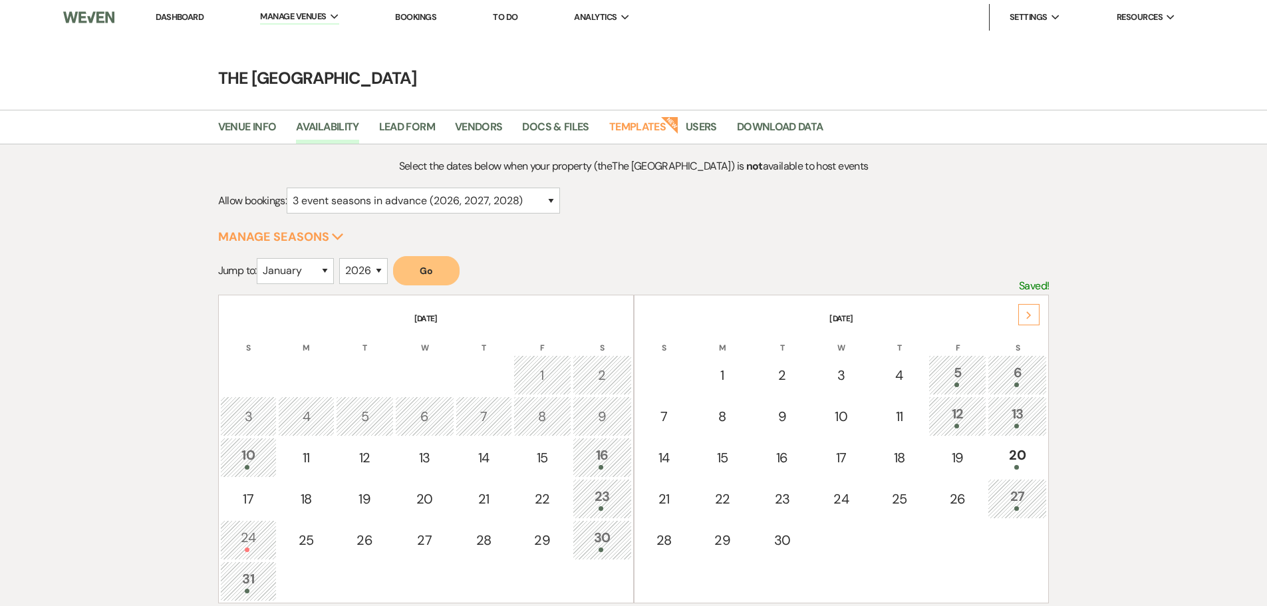
click at [419, 275] on button "Go" at bounding box center [426, 270] width 67 height 29
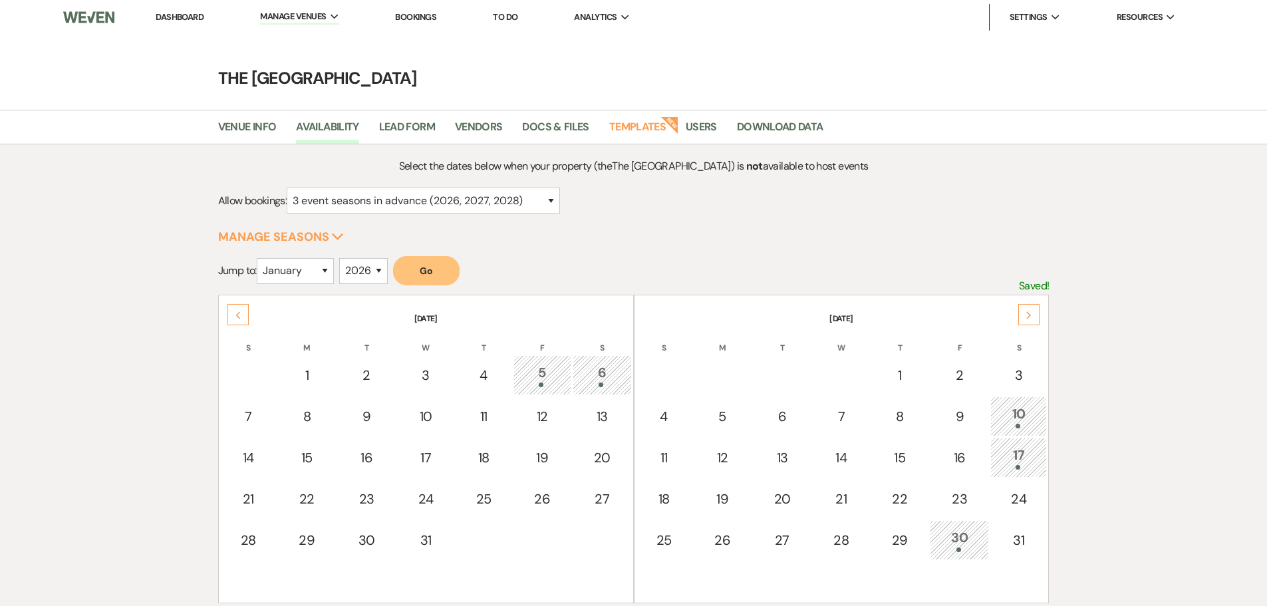
click at [1033, 317] on div "Next" at bounding box center [1028, 314] width 21 height 21
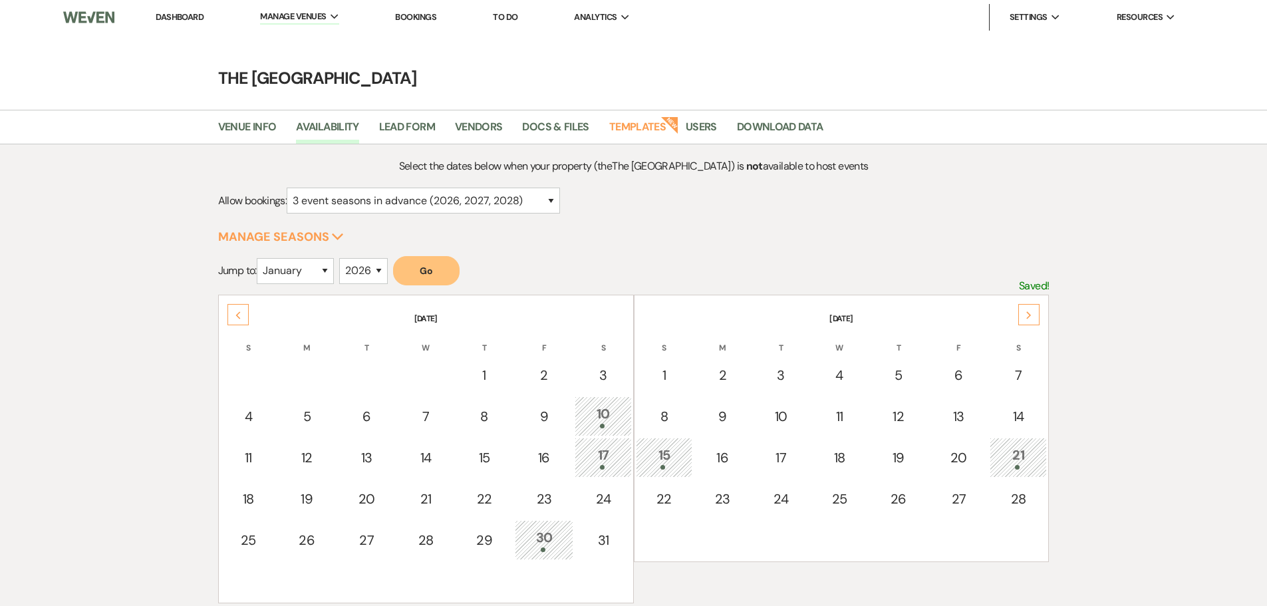
click at [1034, 313] on div "Next" at bounding box center [1028, 314] width 21 height 21
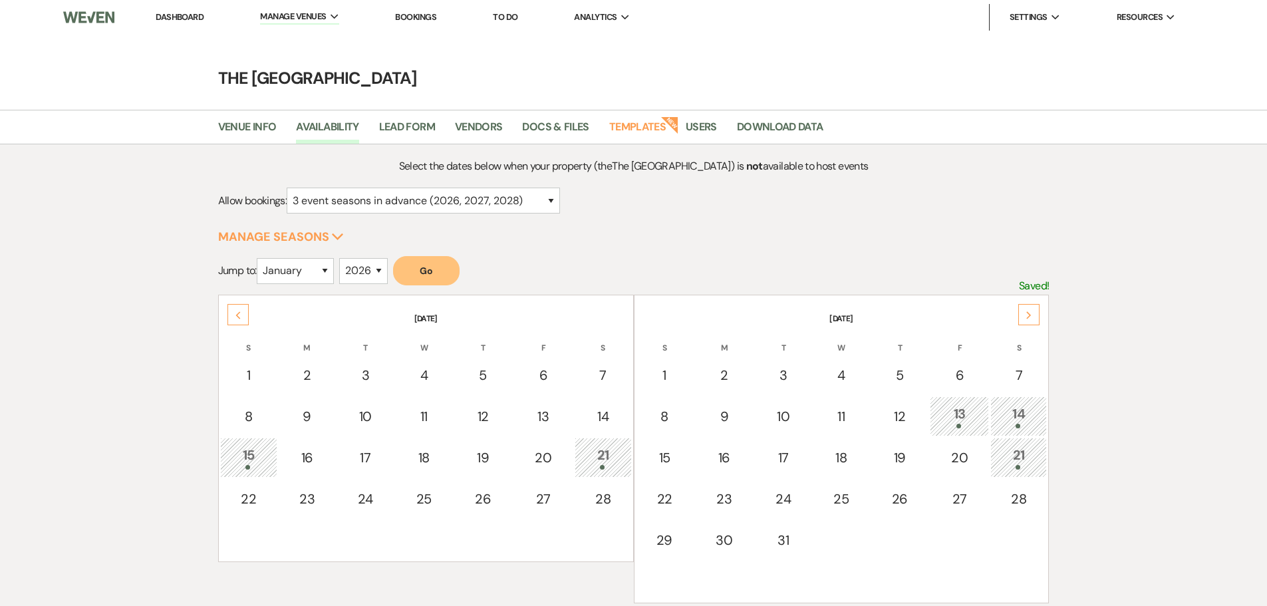
click at [1034, 313] on div "Next" at bounding box center [1028, 314] width 21 height 21
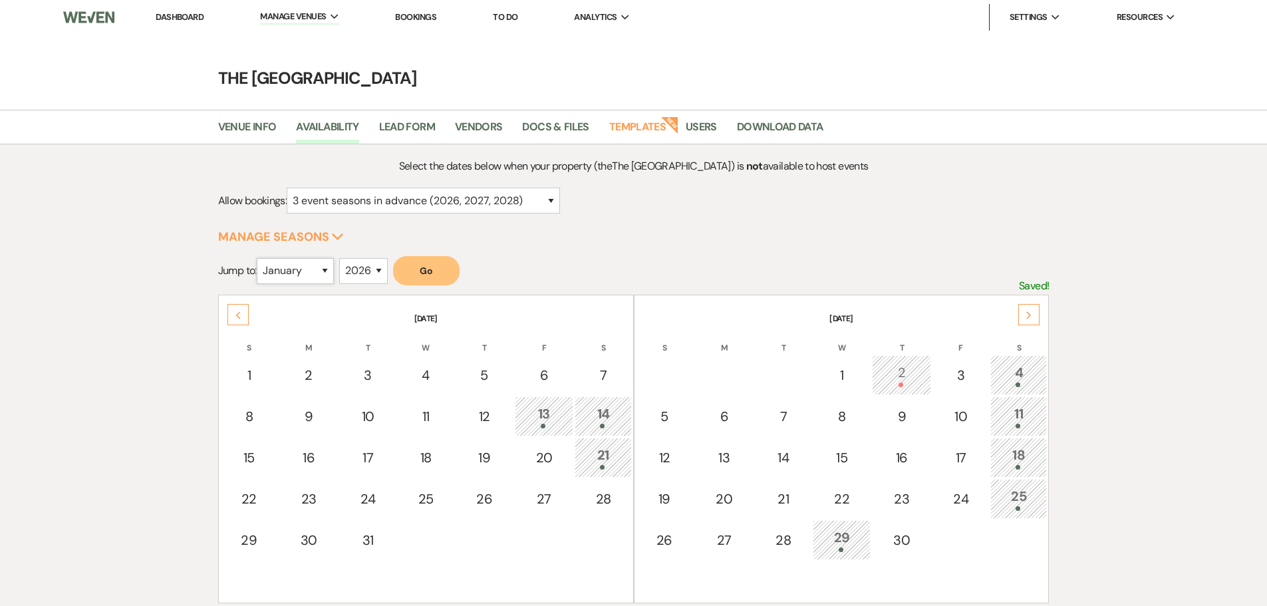
click at [303, 273] on select "January February March April May June July August September October November De…" at bounding box center [295, 271] width 77 height 26
select select "4"
click at [259, 258] on select "January February March April May June July August September October November De…" at bounding box center [295, 271] width 77 height 26
click at [382, 265] on select "2025 2026 2027 2028 2029" at bounding box center [363, 271] width 49 height 26
select select "2028"
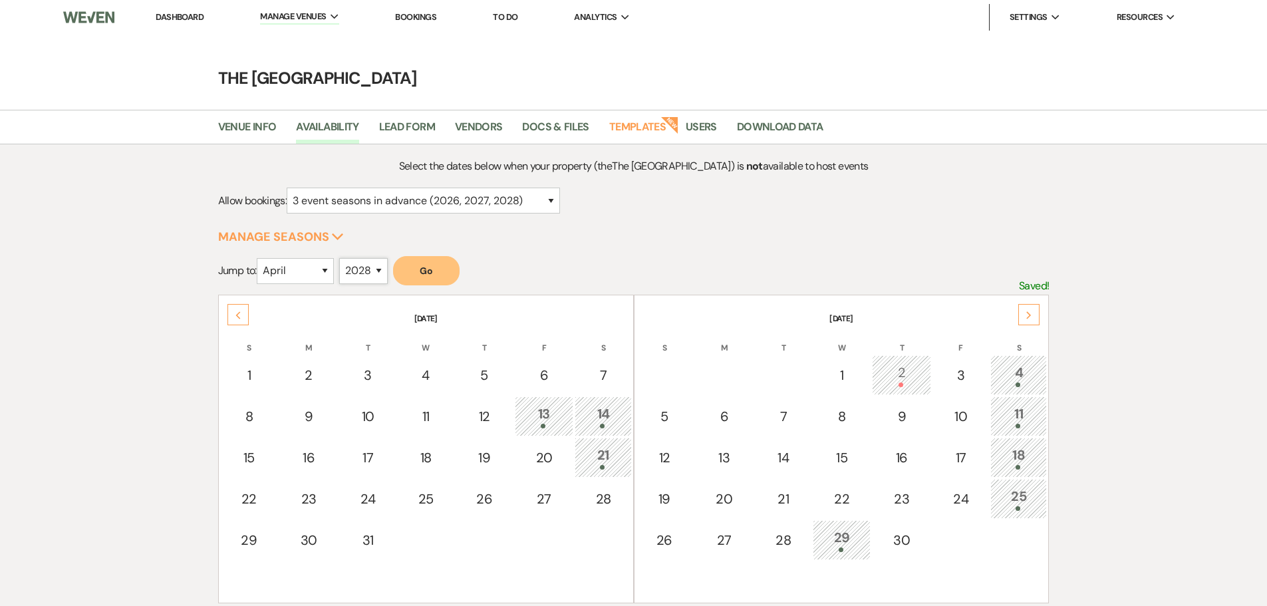
click at [343, 258] on select "2025 2026 2027 2028 2029" at bounding box center [363, 271] width 49 height 26
click at [433, 271] on button "Go" at bounding box center [426, 270] width 67 height 29
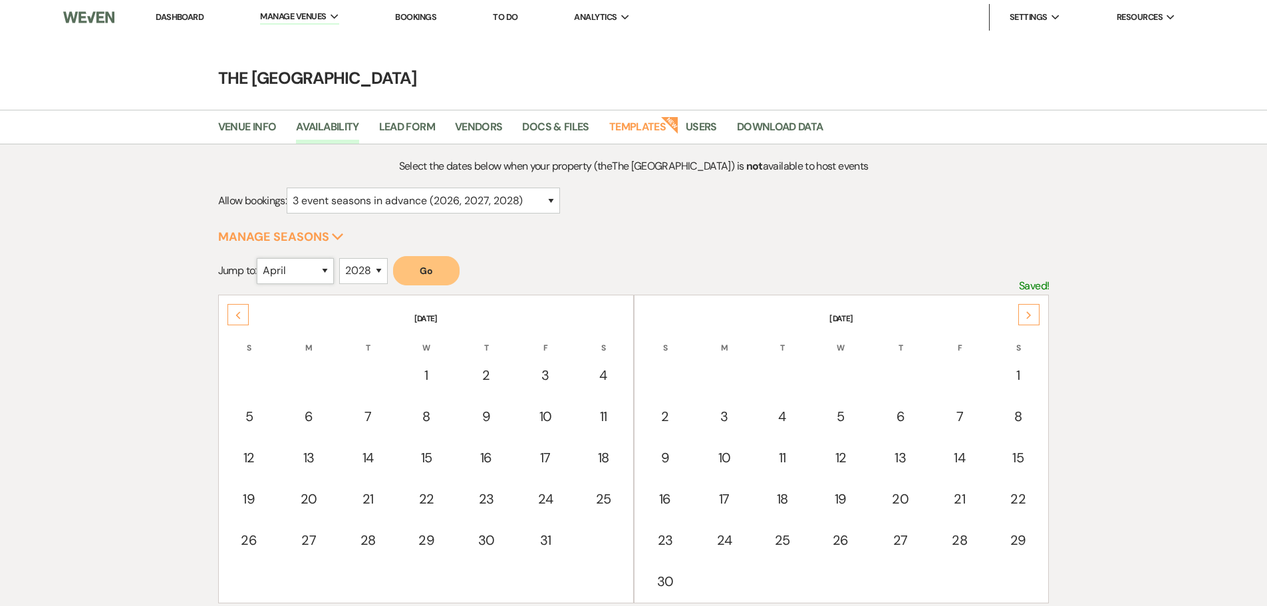
click at [310, 269] on select "January February March April May June July August September October November De…" at bounding box center [295, 271] width 77 height 26
select select "5"
click at [259, 258] on select "January February March April May June July August September October November De…" at bounding box center [295, 271] width 77 height 26
click at [366, 275] on select "2025 2026 2027 2028 2029" at bounding box center [363, 271] width 49 height 26
select select "2026"
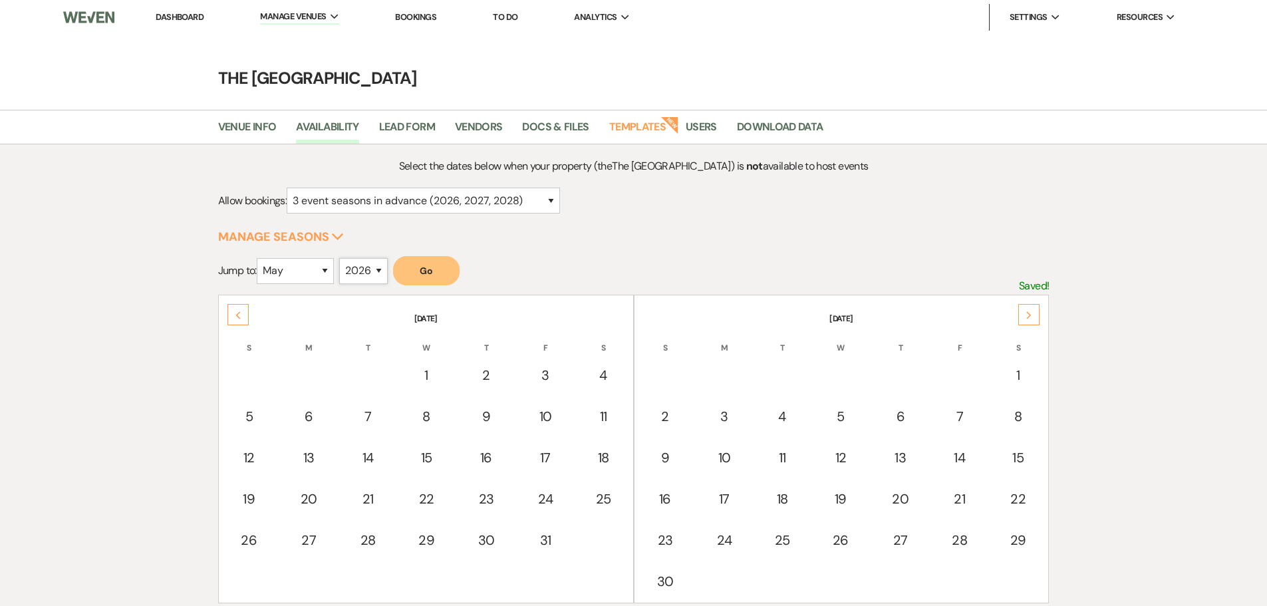
click at [343, 258] on select "2025 2026 2027 2028 2029" at bounding box center [363, 271] width 49 height 26
click at [440, 277] on button "Go" at bounding box center [426, 270] width 67 height 29
